Goal: Task Accomplishment & Management: Manage account settings

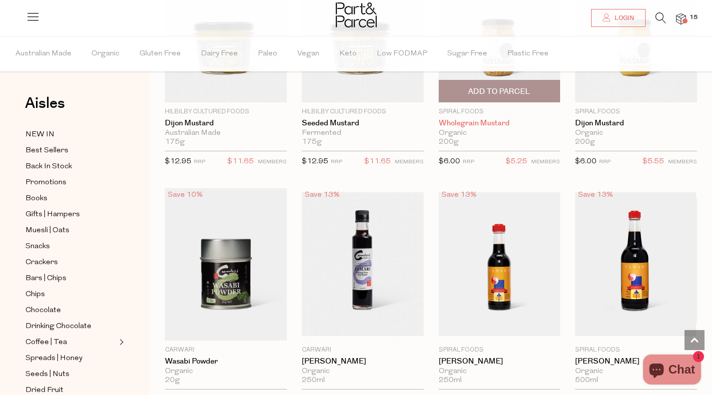
scroll to position [2597, 0]
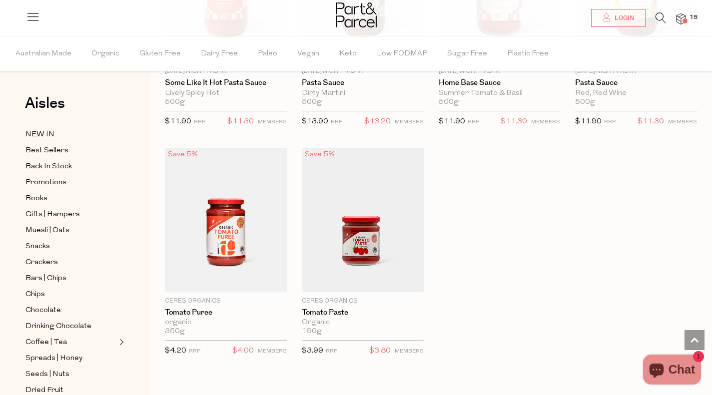
scroll to position [3746, 0]
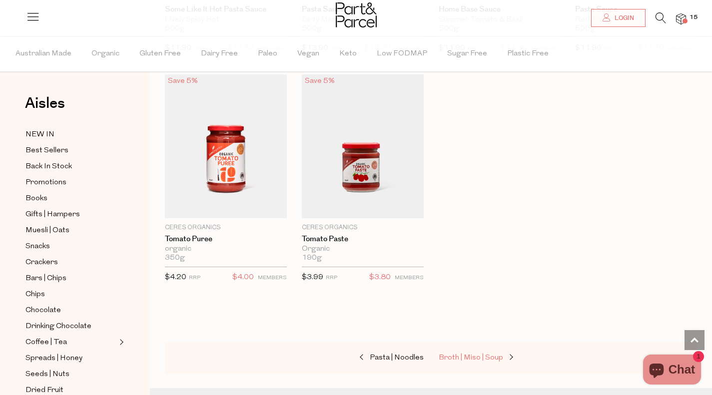
drag, startPoint x: 470, startPoint y: 344, endPoint x: 548, endPoint y: 322, distance: 81.1
click at [470, 354] on span "Broth | Miso | Soup" at bounding box center [471, 357] width 64 height 7
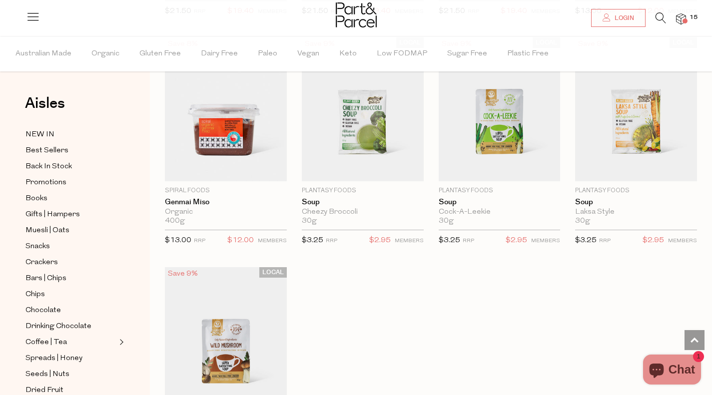
scroll to position [1698, 0]
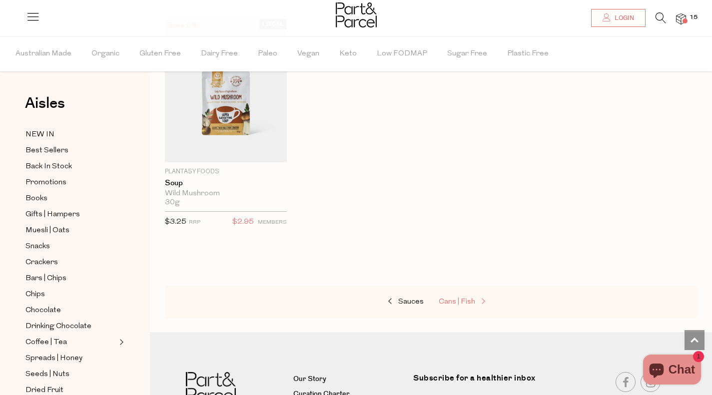
click at [462, 296] on link "Cans | Fish" at bounding box center [489, 302] width 100 height 13
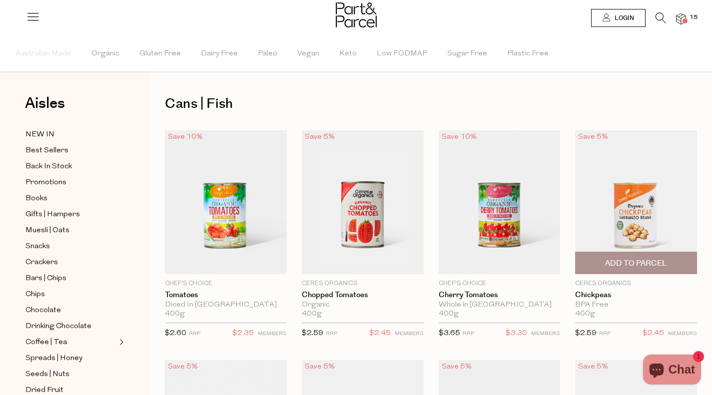
click at [662, 262] on span "Add To Parcel" at bounding box center [636, 263] width 62 height 10
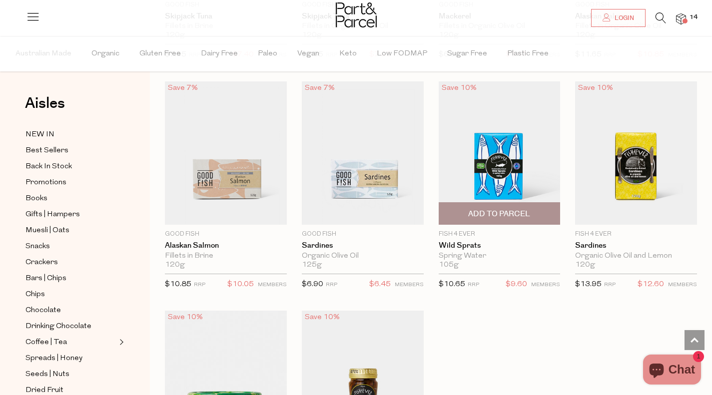
scroll to position [1448, 0]
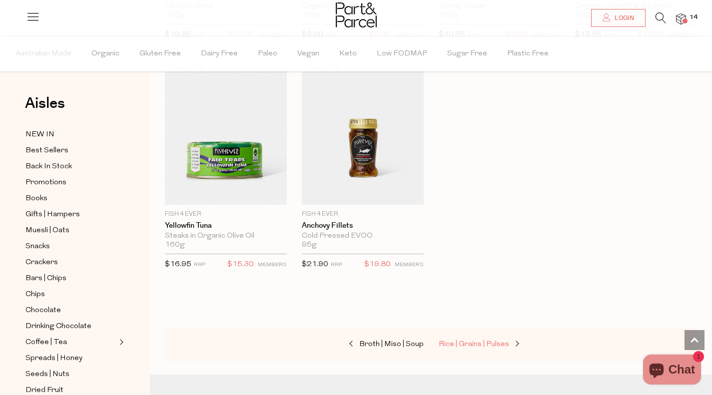
click at [471, 341] on span "Rice | Grains | Pulses" at bounding box center [474, 344] width 70 height 7
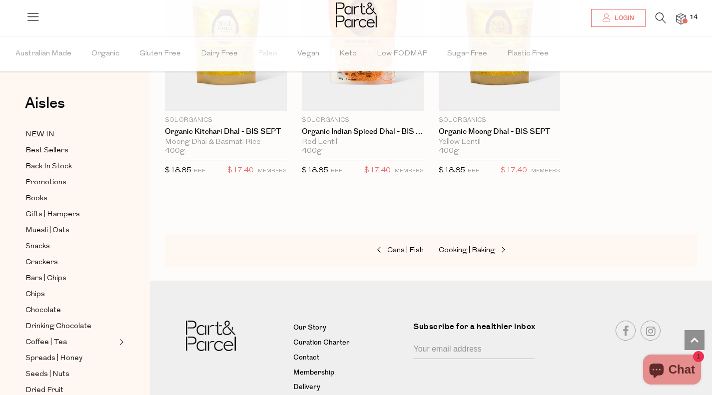
scroll to position [2248, 0]
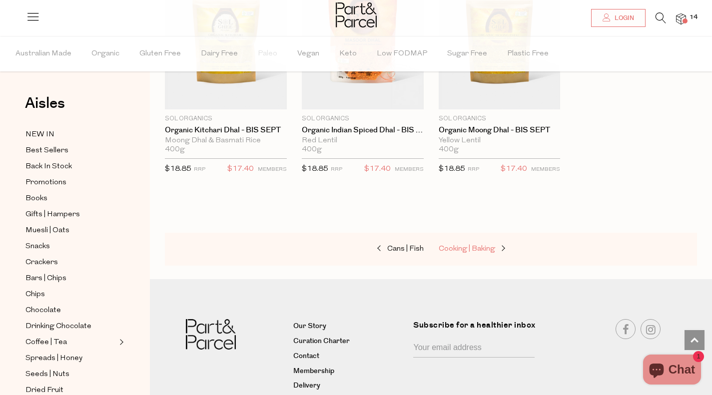
click at [489, 245] on span "Cooking | Baking" at bounding box center [467, 248] width 56 height 7
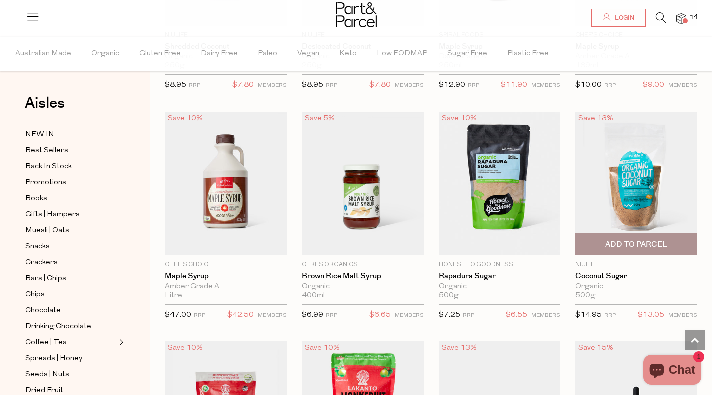
scroll to position [2148, 0]
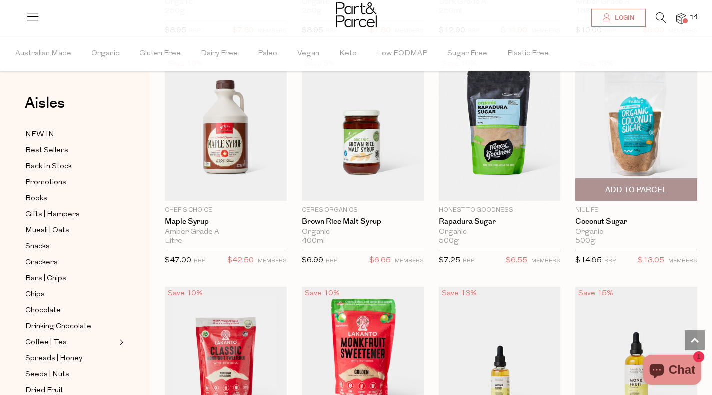
click at [643, 186] on span "Add To Parcel" at bounding box center [636, 190] width 62 height 10
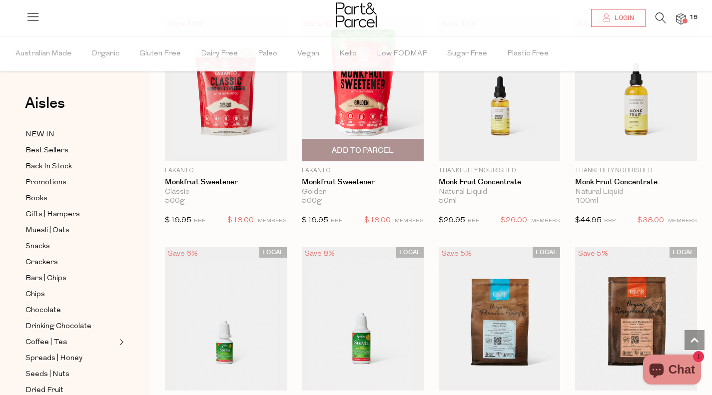
scroll to position [2547, 0]
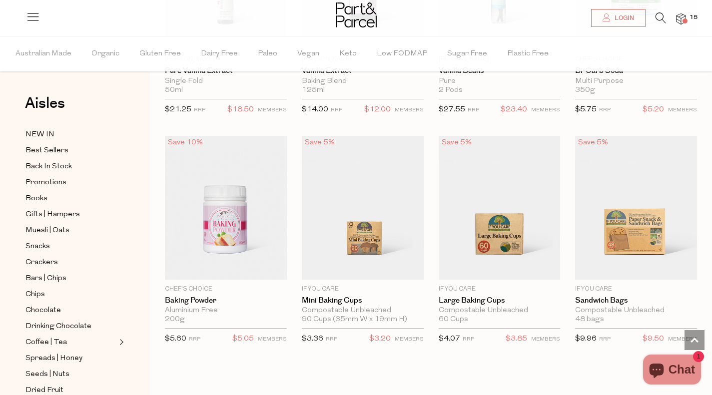
scroll to position [4645, 0]
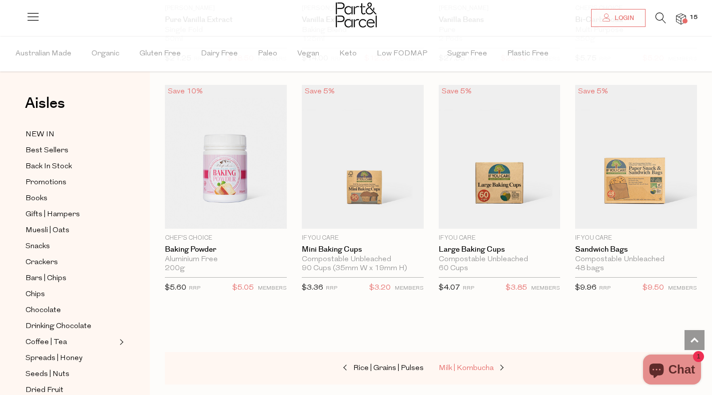
drag, startPoint x: 474, startPoint y: 355, endPoint x: 467, endPoint y: 359, distance: 8.1
click at [474, 365] on span "Milk | Kombucha" at bounding box center [466, 368] width 55 height 7
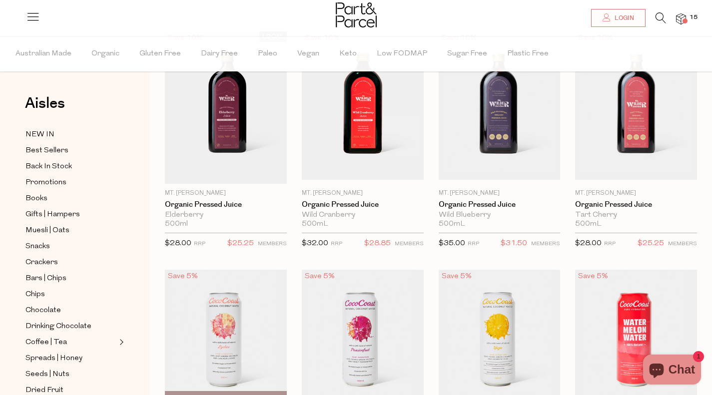
scroll to position [100, 0]
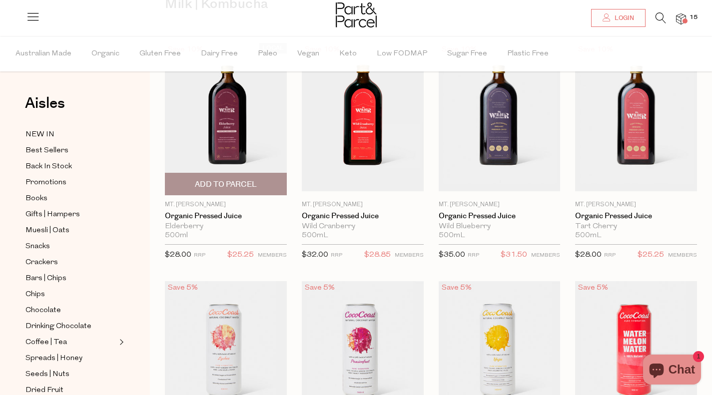
click at [241, 185] on span "Add To Parcel" at bounding box center [226, 184] width 62 height 10
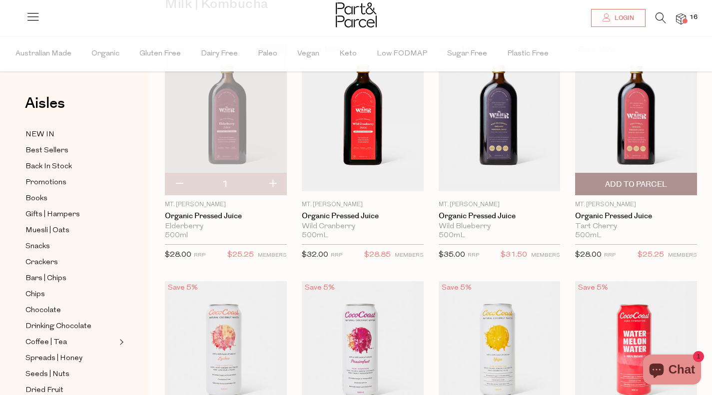
click at [634, 181] on span "Add To Parcel" at bounding box center [636, 184] width 62 height 10
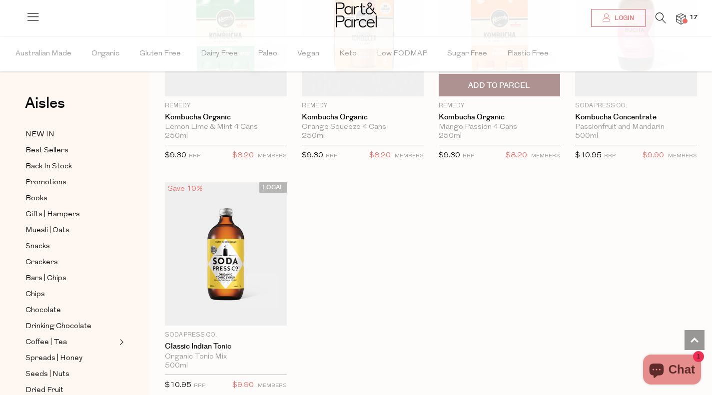
scroll to position [1898, 0]
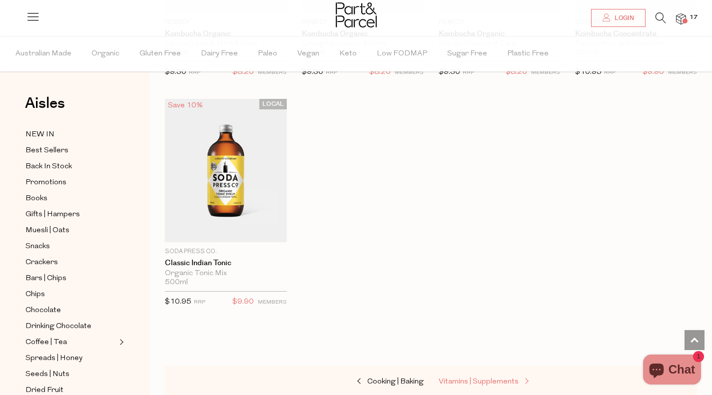
click at [497, 378] on span "Vitamins | Supplements" at bounding box center [479, 381] width 80 height 7
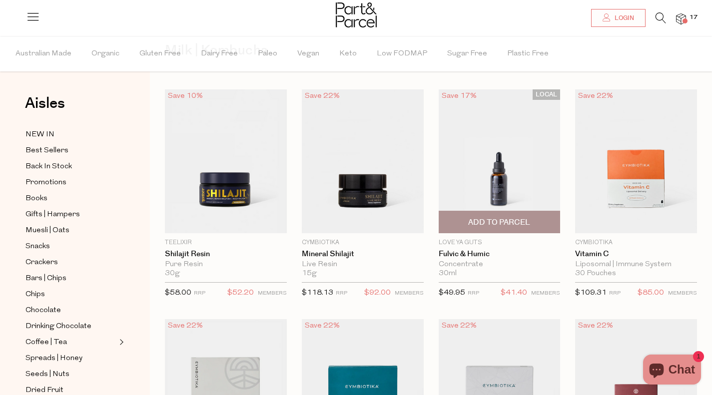
type input "2"
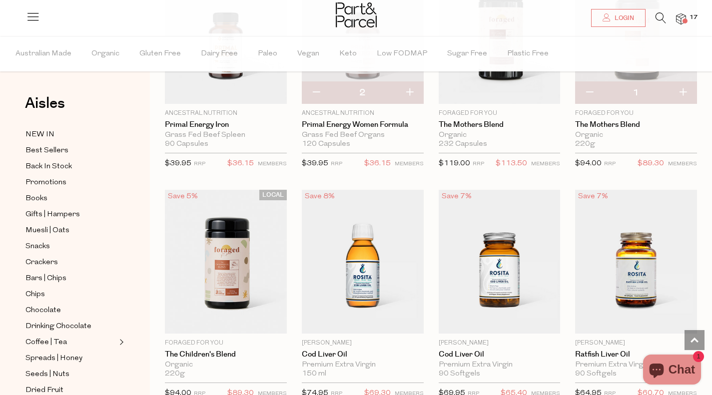
scroll to position [2503, 0]
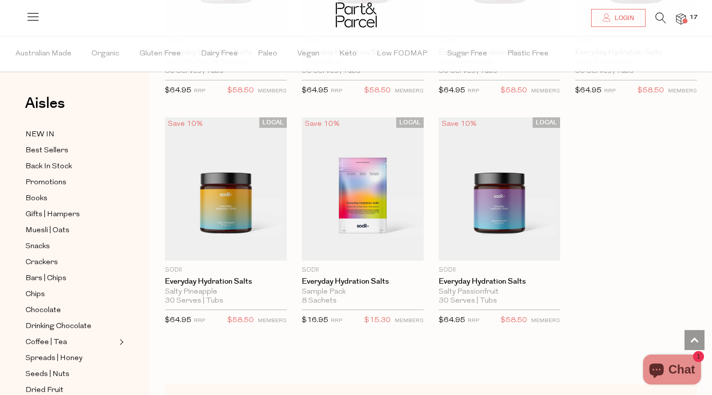
scroll to position [3252, 0]
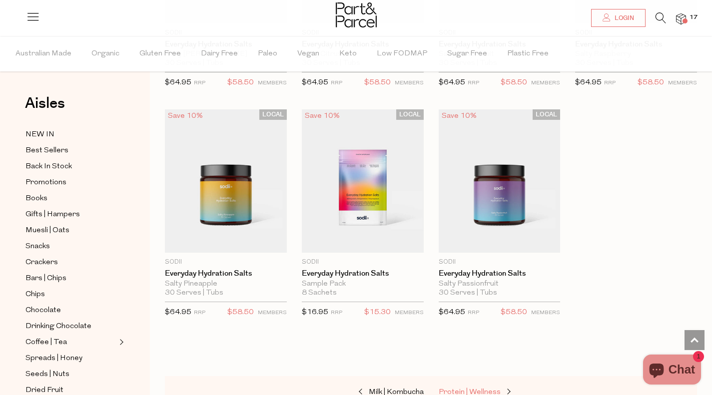
click at [479, 389] on span "Protein | Wellness" at bounding box center [470, 392] width 62 height 7
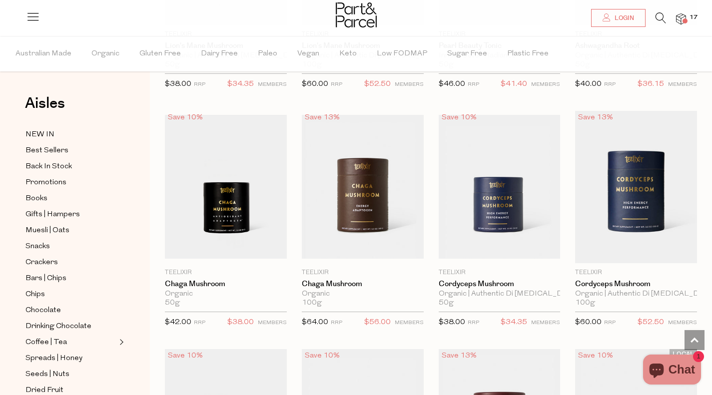
scroll to position [2397, 0]
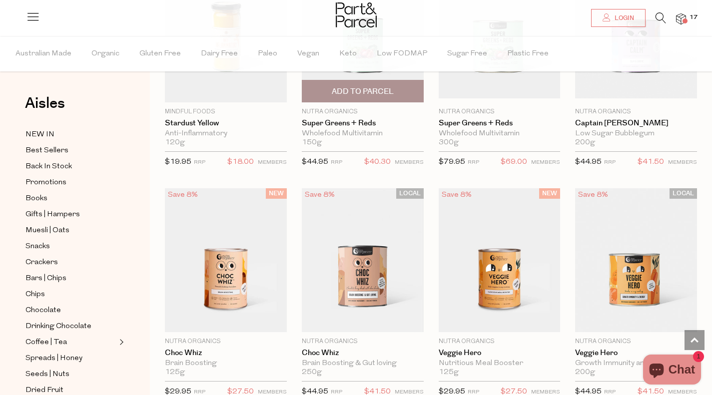
scroll to position [4245, 0]
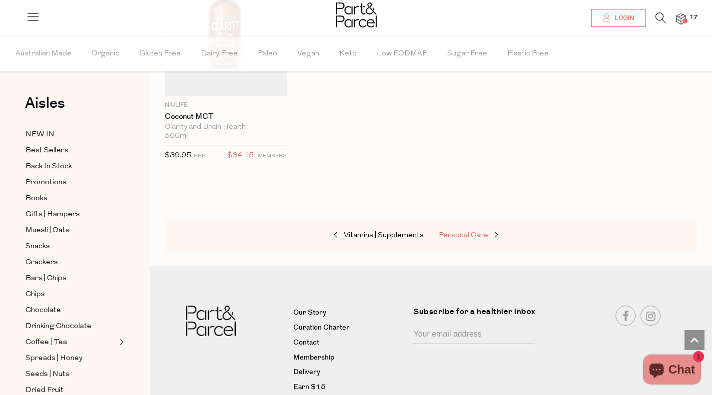
drag, startPoint x: 475, startPoint y: 217, endPoint x: 477, endPoint y: 225, distance: 7.9
click at [475, 232] on span "Personal Care" at bounding box center [463, 235] width 49 height 7
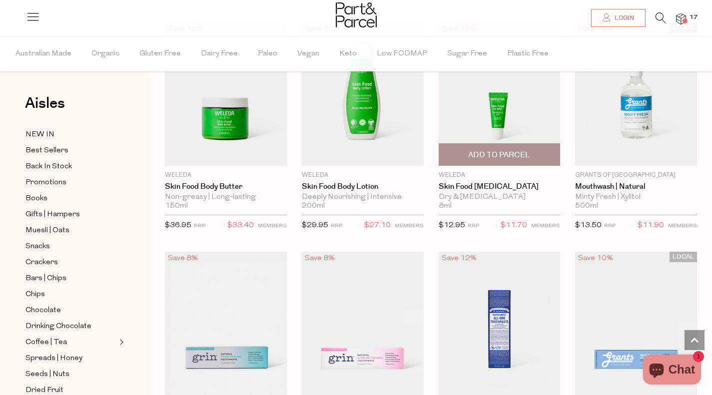
scroll to position [799, 0]
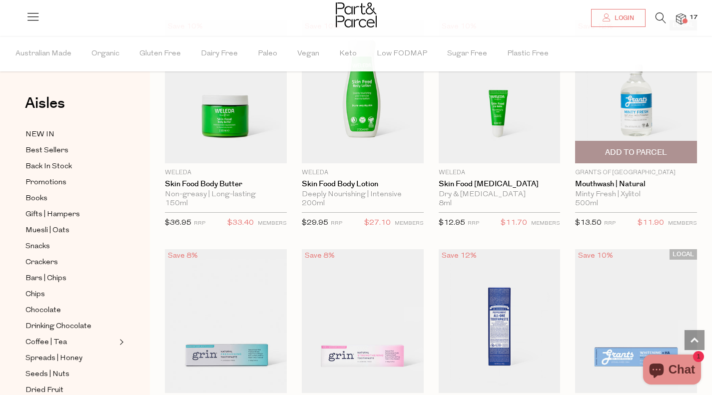
click at [660, 147] on span "Add To Parcel" at bounding box center [636, 152] width 62 height 10
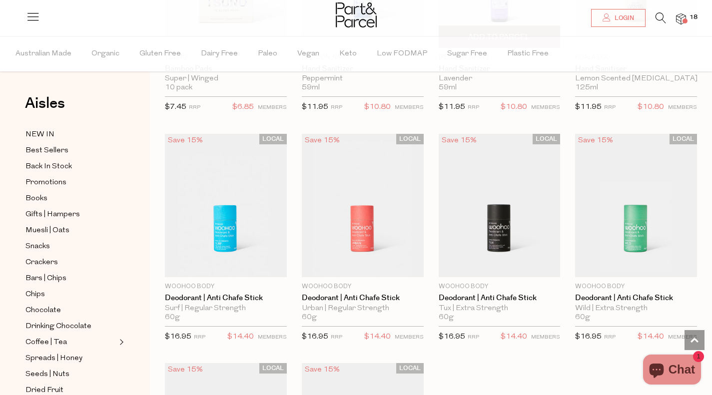
scroll to position [2547, 0]
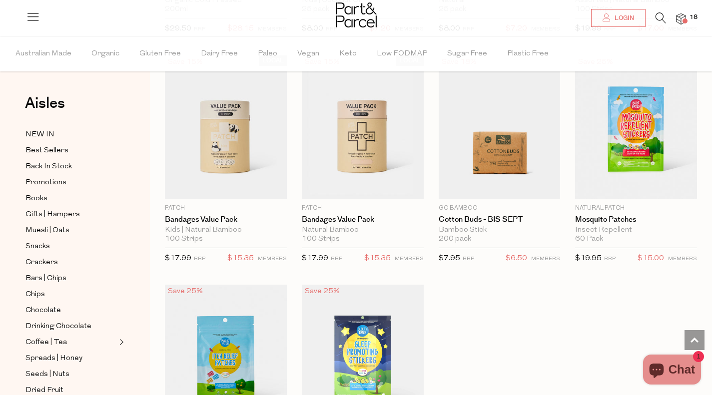
scroll to position [4645, 0]
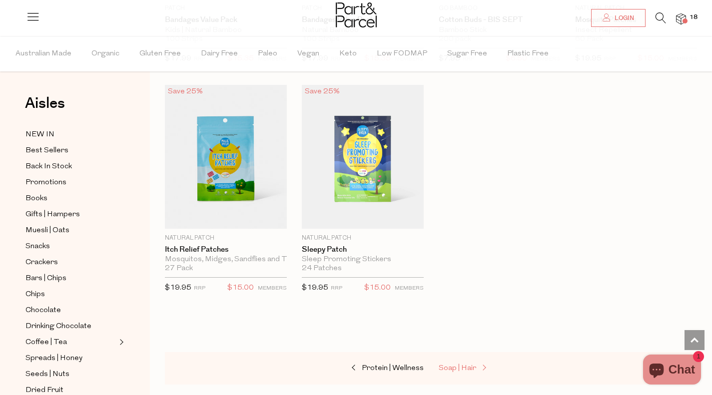
click at [469, 365] on span "Soap | Hair" at bounding box center [457, 368] width 37 height 7
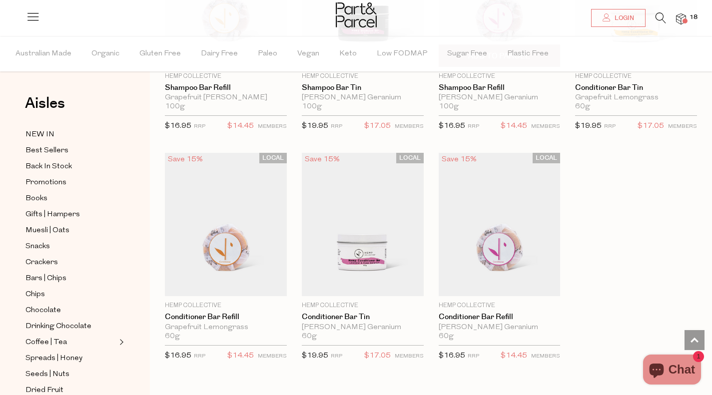
scroll to position [2647, 0]
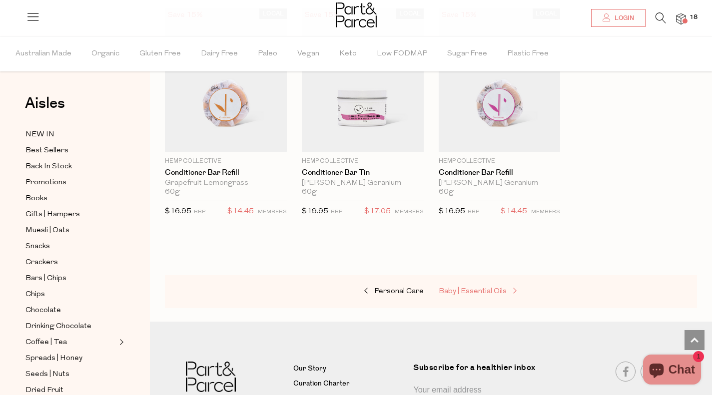
click at [493, 288] on span "Baby | Essential Oils" at bounding box center [473, 291] width 68 height 7
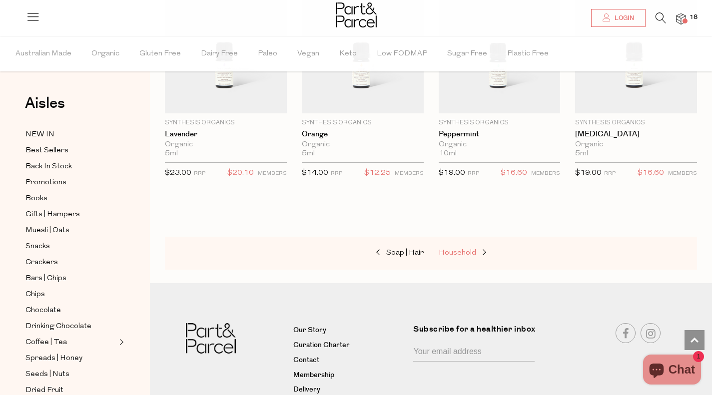
click at [461, 249] on span "Household" at bounding box center [457, 252] width 37 height 7
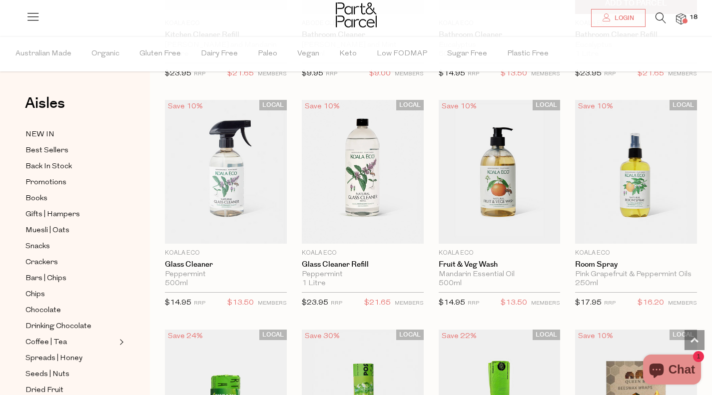
scroll to position [3996, 0]
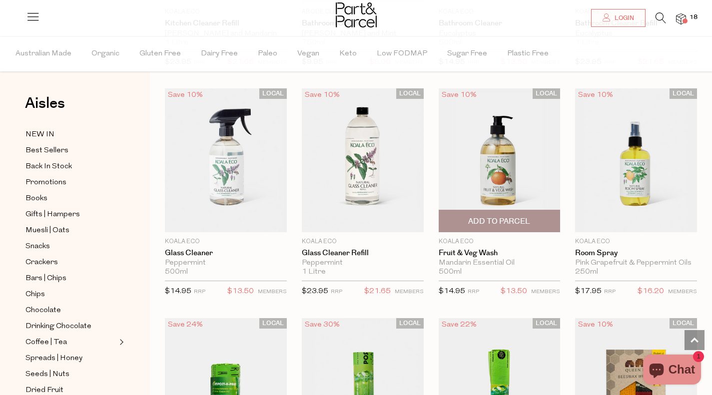
drag, startPoint x: 518, startPoint y: 211, endPoint x: 461, endPoint y: 232, distance: 60.7
click at [518, 216] on span "Add To Parcel" at bounding box center [499, 221] width 62 height 10
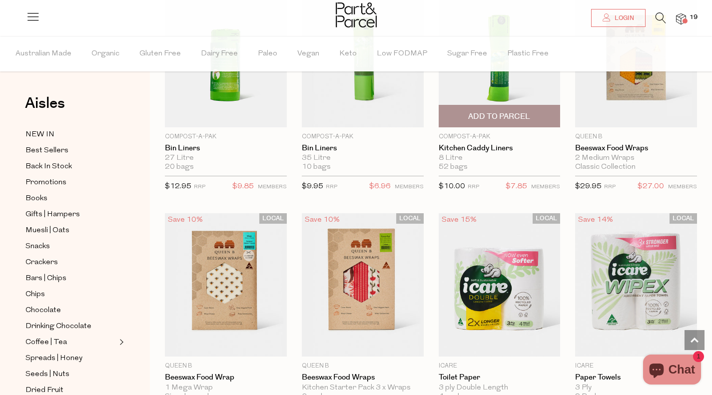
scroll to position [4445, 0]
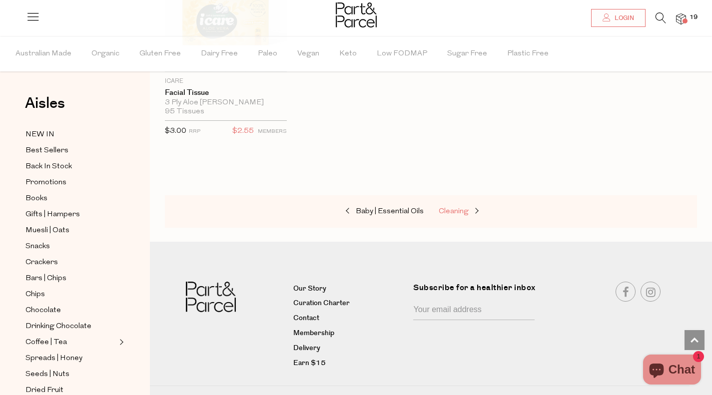
click at [446, 208] on span "Cleaning" at bounding box center [454, 211] width 30 height 7
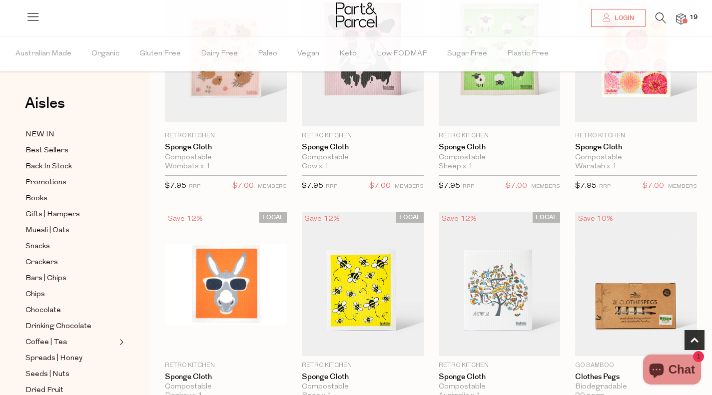
scroll to position [549, 0]
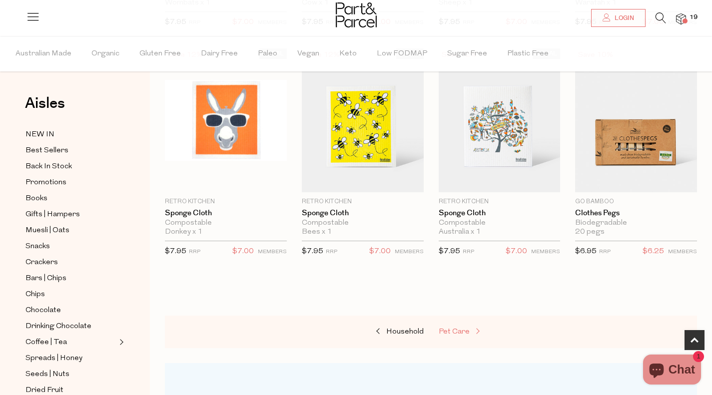
click at [458, 332] on span "Pet Care" at bounding box center [454, 331] width 31 height 7
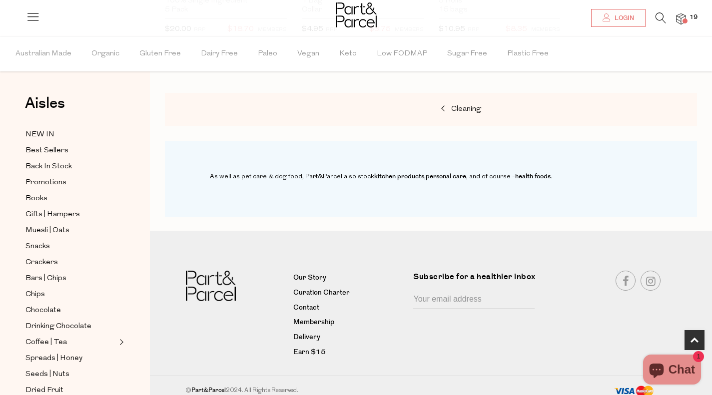
scroll to position [538, 0]
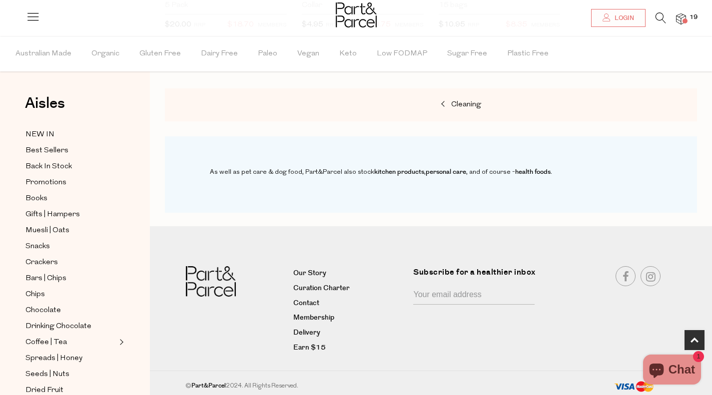
click at [621, 19] on span "Login" at bounding box center [623, 18] width 22 height 8
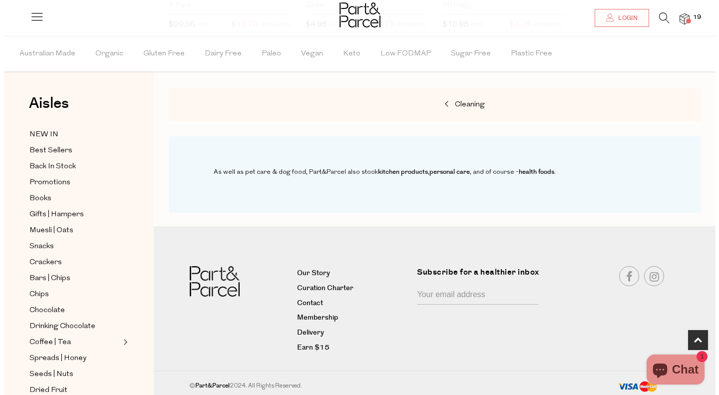
scroll to position [543, 0]
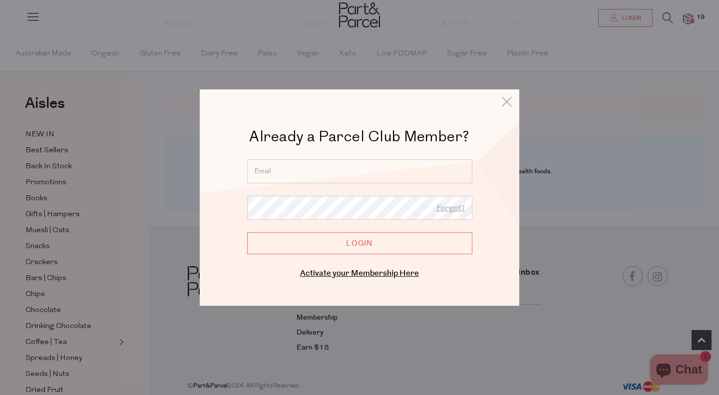
click at [322, 160] on input "email" at bounding box center [359, 171] width 225 height 24
type input "[EMAIL_ADDRESS][DOMAIN_NAME]"
click at [247, 232] on input "Login" at bounding box center [359, 243] width 225 height 22
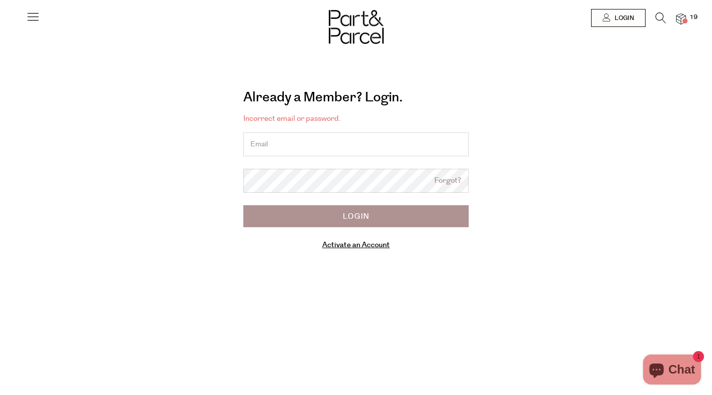
click at [443, 181] on link "Forgot?" at bounding box center [447, 180] width 27 height 11
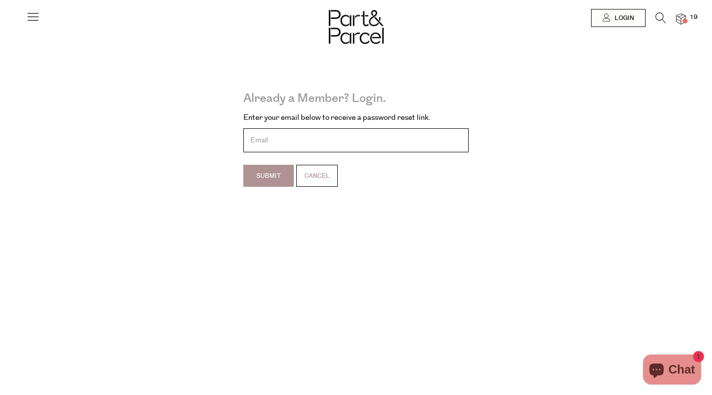
click at [435, 145] on input "email" at bounding box center [355, 140] width 225 height 24
type input "[EMAIL_ADDRESS][DOMAIN_NAME]"
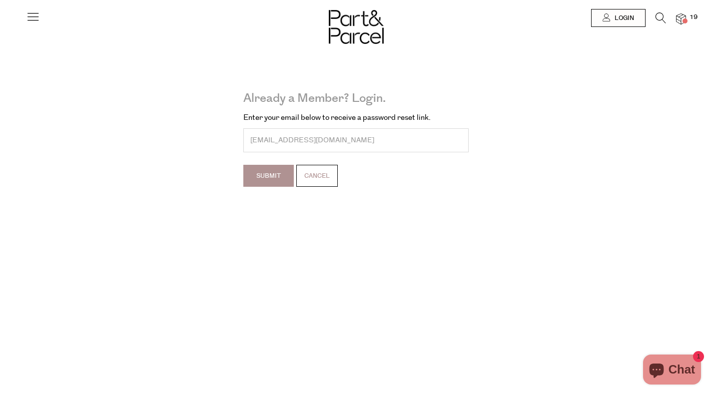
click at [266, 170] on input "Submit" at bounding box center [268, 176] width 50 height 22
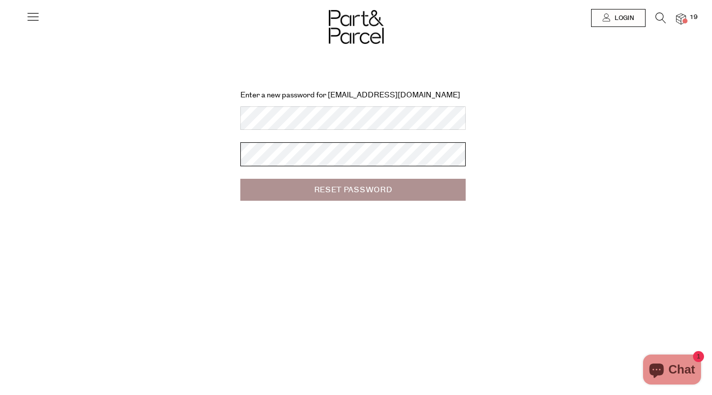
click at [240, 179] on input "Reset Password" at bounding box center [352, 190] width 225 height 22
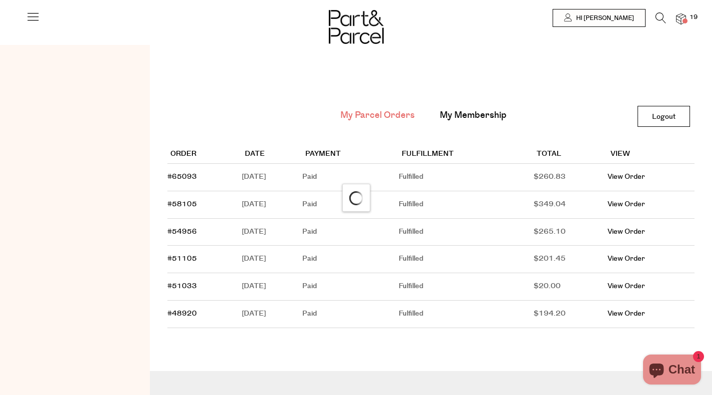
drag, startPoint x: 679, startPoint y: 18, endPoint x: 665, endPoint y: 32, distance: 19.8
click at [679, 18] on img at bounding box center [681, 18] width 10 height 11
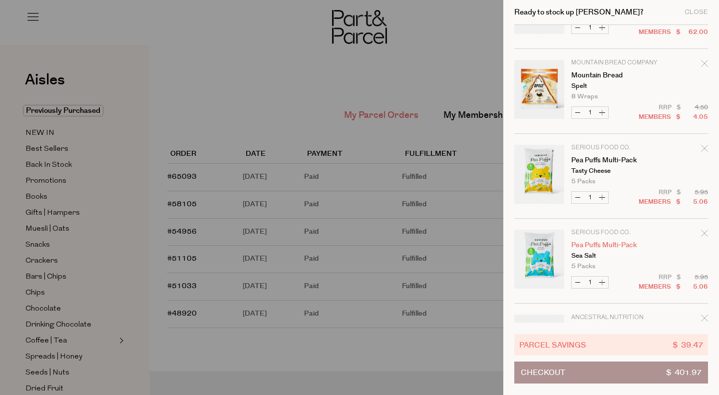
scroll to position [1231, 0]
